Goal: Navigation & Orientation: Find specific page/section

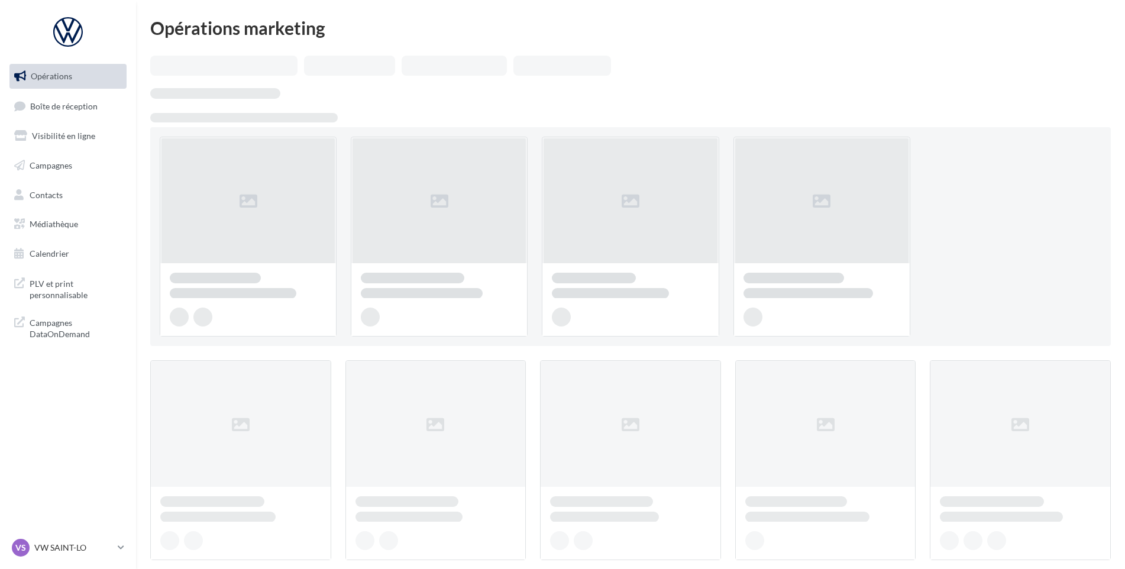
click at [101, 115] on link "Boîte de réception" at bounding box center [68, 105] width 122 height 25
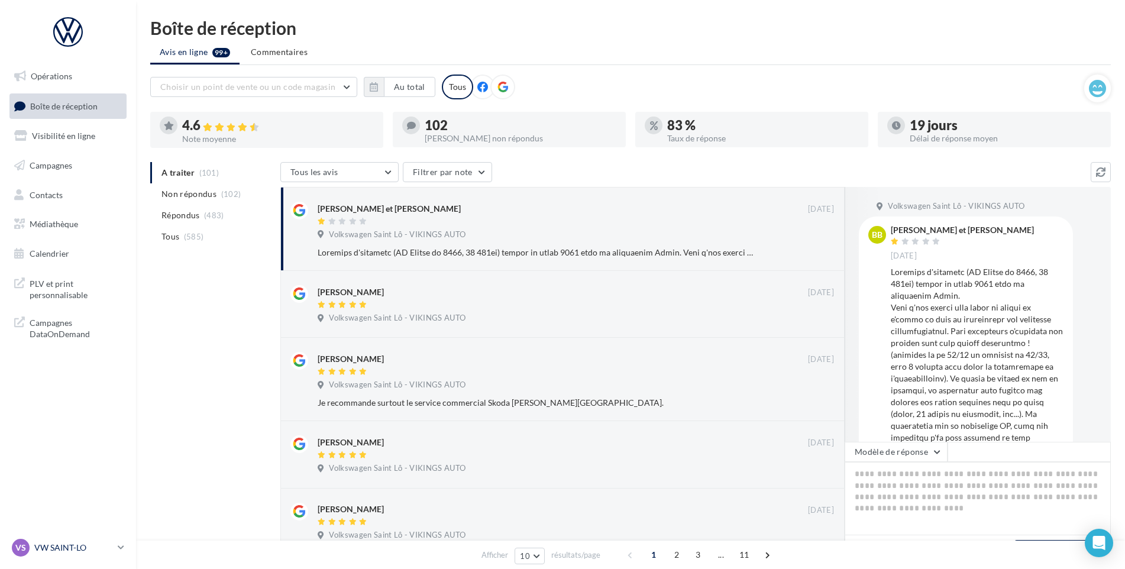
click at [72, 548] on p "VW SAINT-LO" at bounding box center [73, 548] width 79 height 12
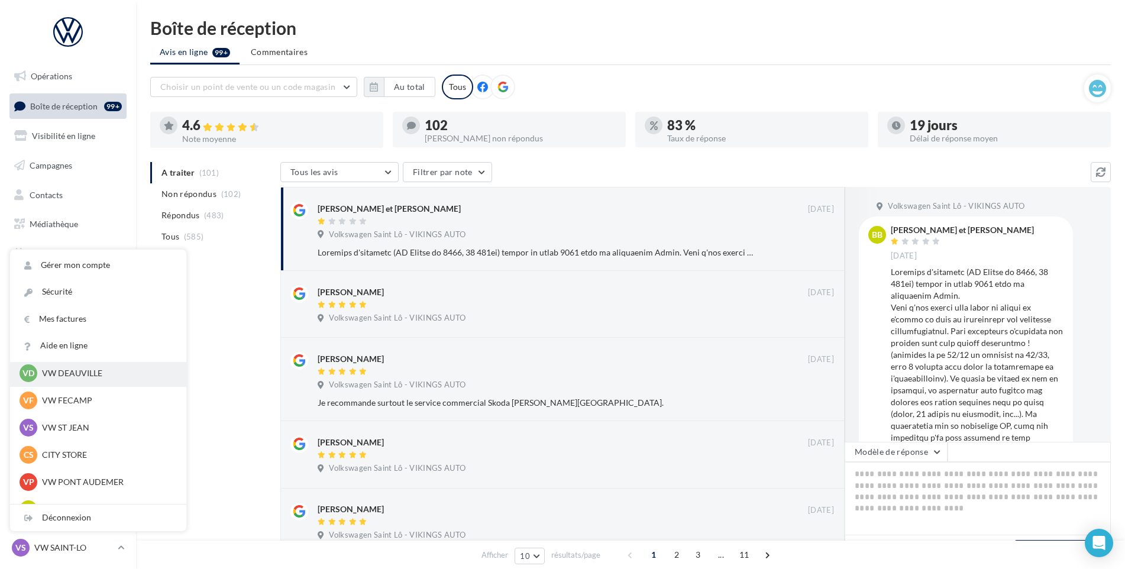
scroll to position [118, 0]
click at [100, 395] on p "VW FECAMP" at bounding box center [107, 399] width 130 height 12
